Goal: Find specific page/section: Find specific page/section

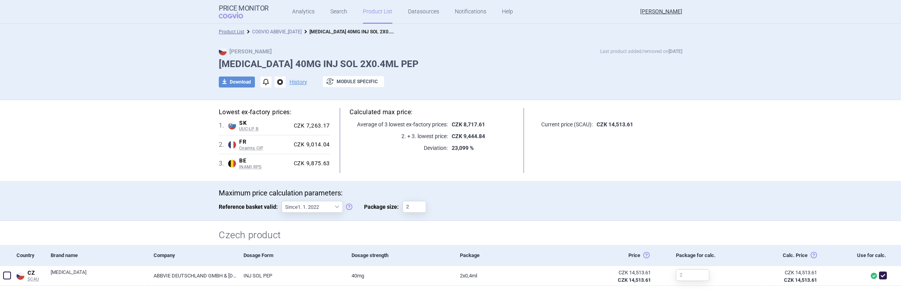
click at [269, 31] on link "COGVIO ABBVIE_[DATE]" at bounding box center [276, 31] width 49 height 5
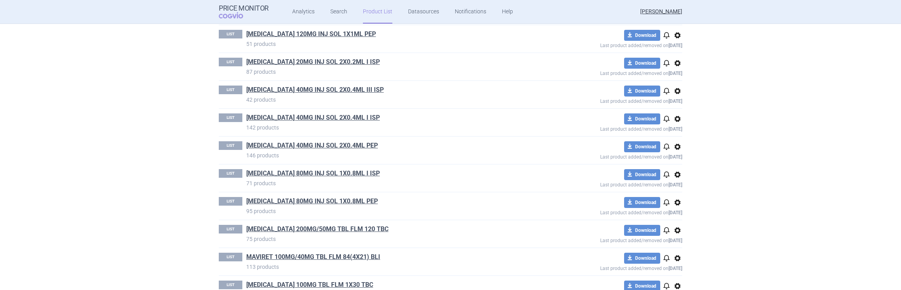
scroll to position [304, 0]
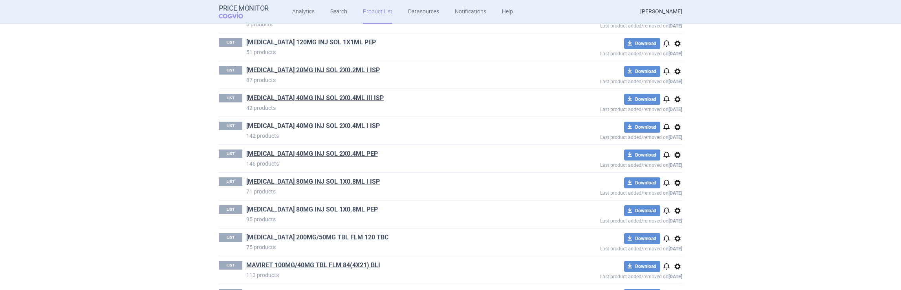
click at [319, 124] on link "[MEDICAL_DATA] 40MG INJ SOL 2X0.4ML I ISP" at bounding box center [312, 126] width 133 height 9
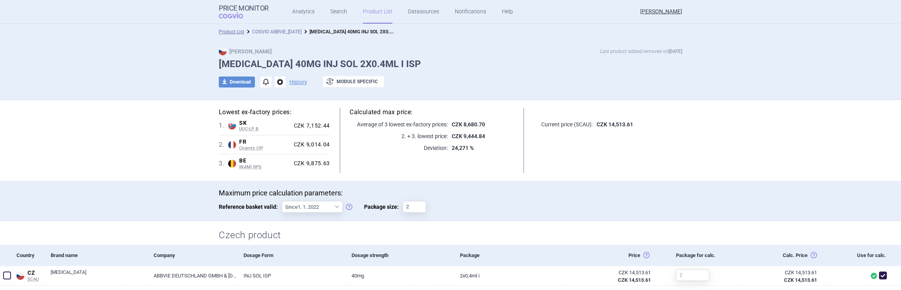
click at [274, 34] on link "COGVIO ABBVIE_[DATE]" at bounding box center [276, 31] width 49 height 5
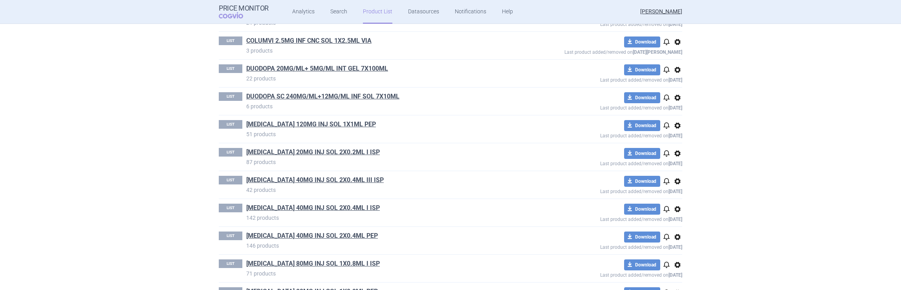
scroll to position [235, 0]
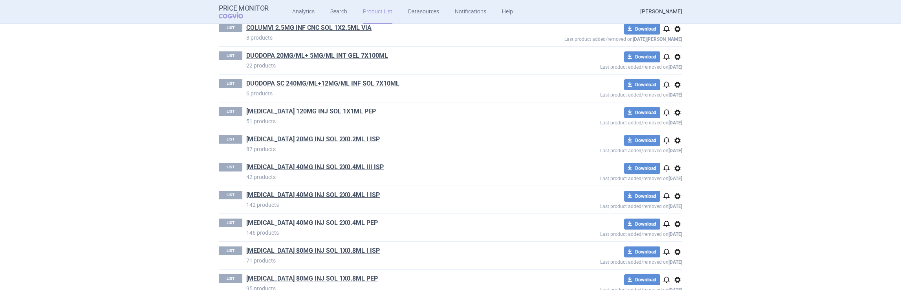
click at [314, 220] on link "[MEDICAL_DATA] 40MG INJ SOL 2X0.4ML PEP" at bounding box center [312, 223] width 132 height 9
